Goal: Information Seeking & Learning: Find specific page/section

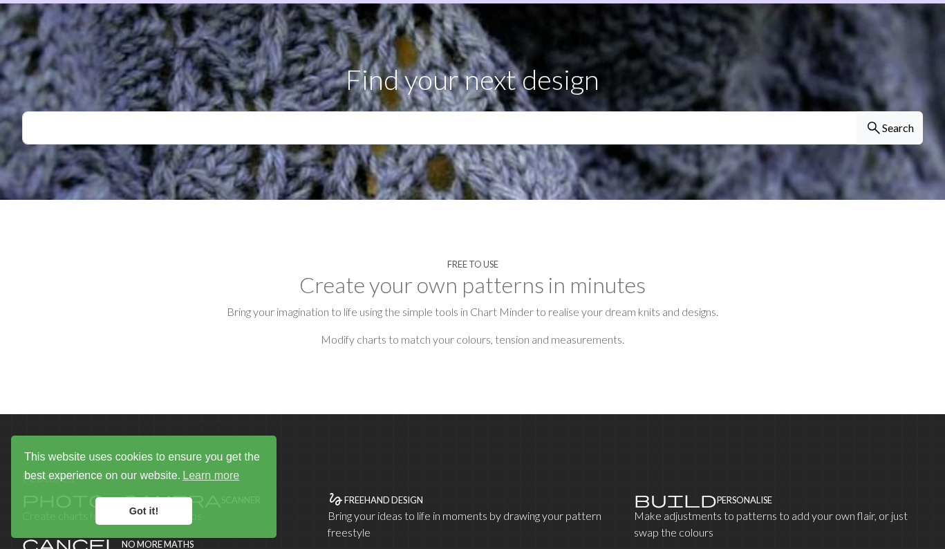
scroll to position [269, 0]
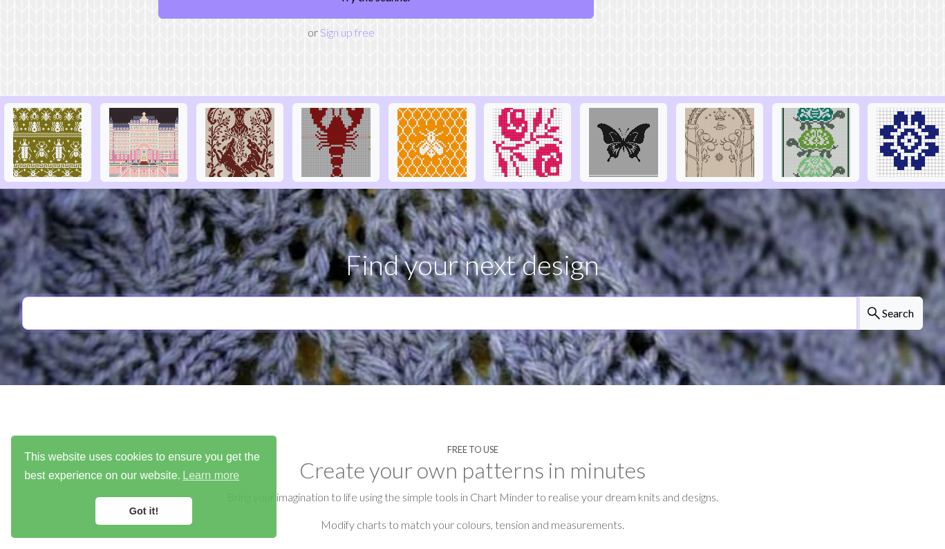
click at [388, 297] on input "text" at bounding box center [439, 313] width 835 height 33
type input "pink"
click at [856, 297] on button "search Search" at bounding box center [889, 313] width 66 height 33
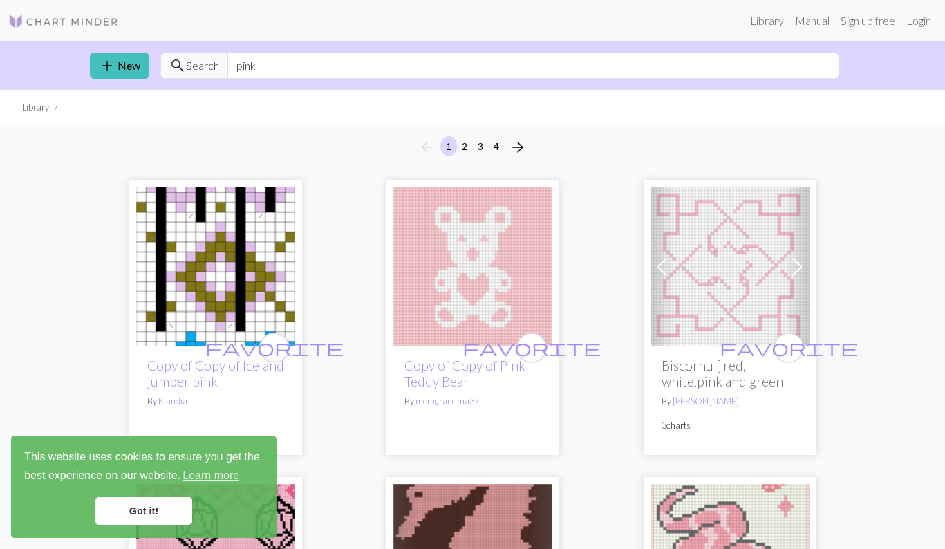
click at [147, 511] on link "Got it!" at bounding box center [143, 511] width 97 height 28
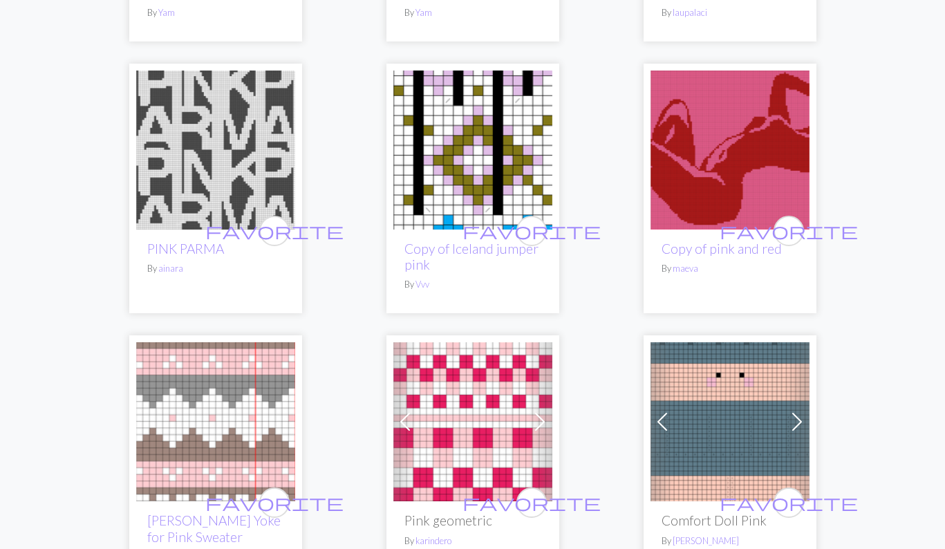
scroll to position [2021, 0]
